Goal: Task Accomplishment & Management: Manage account settings

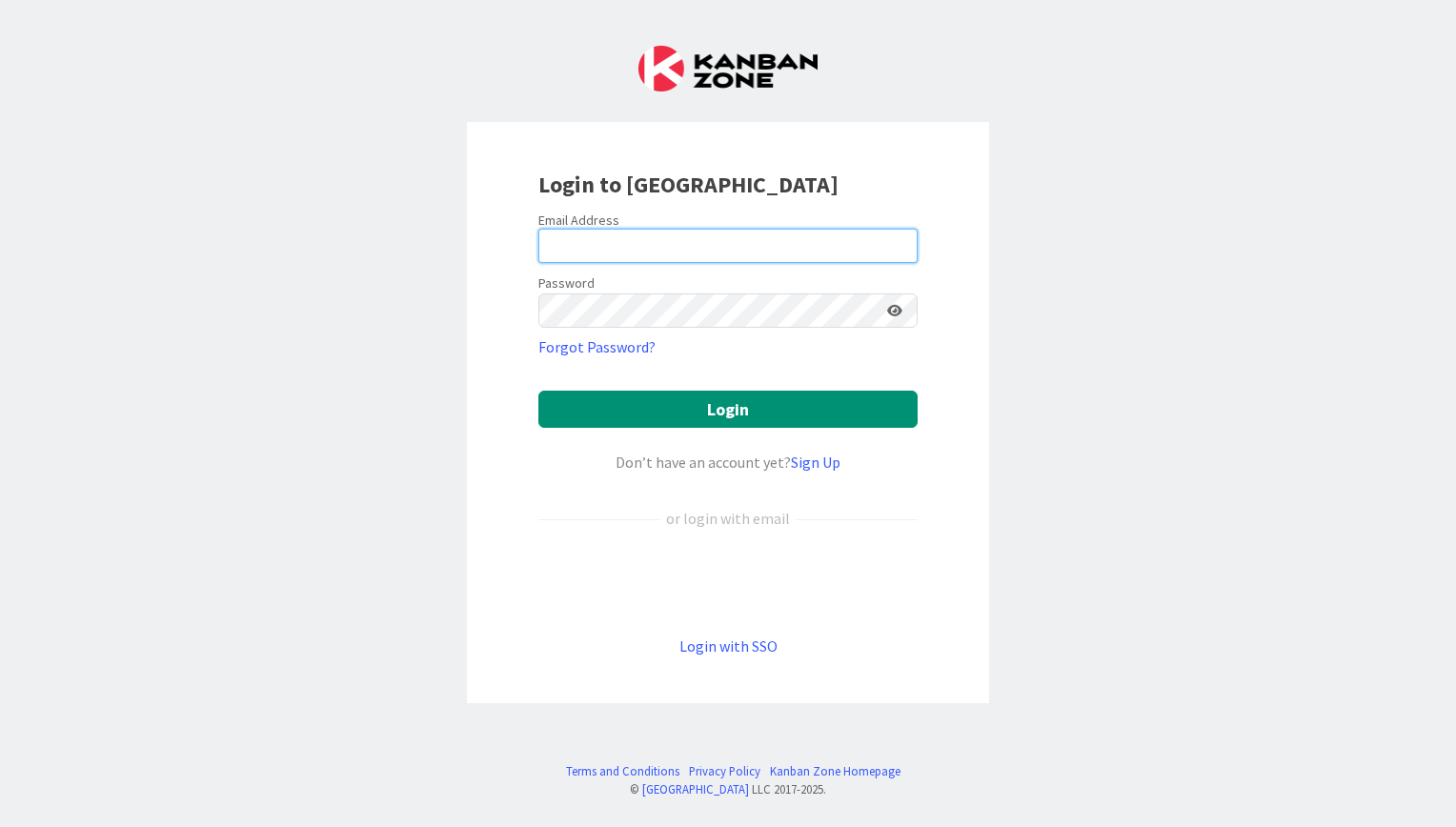
click at [578, 244] on input "email" at bounding box center [728, 246] width 379 height 34
type input "swhite@macwhitelaw.com"
click at [623, 346] on link "Forgot Password?" at bounding box center [597, 346] width 117 height 23
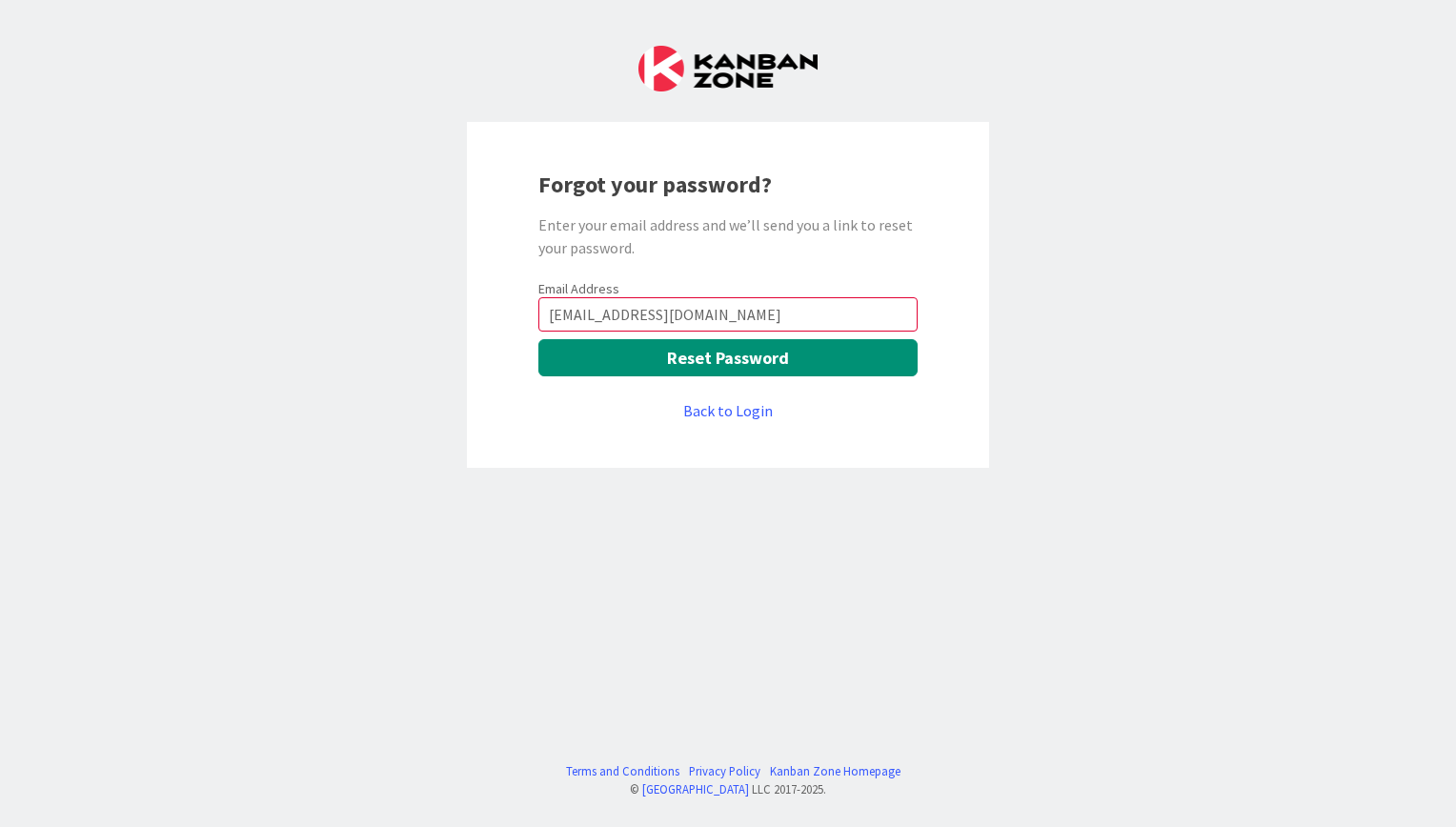
type input "[EMAIL_ADDRESS][DOMAIN_NAME]"
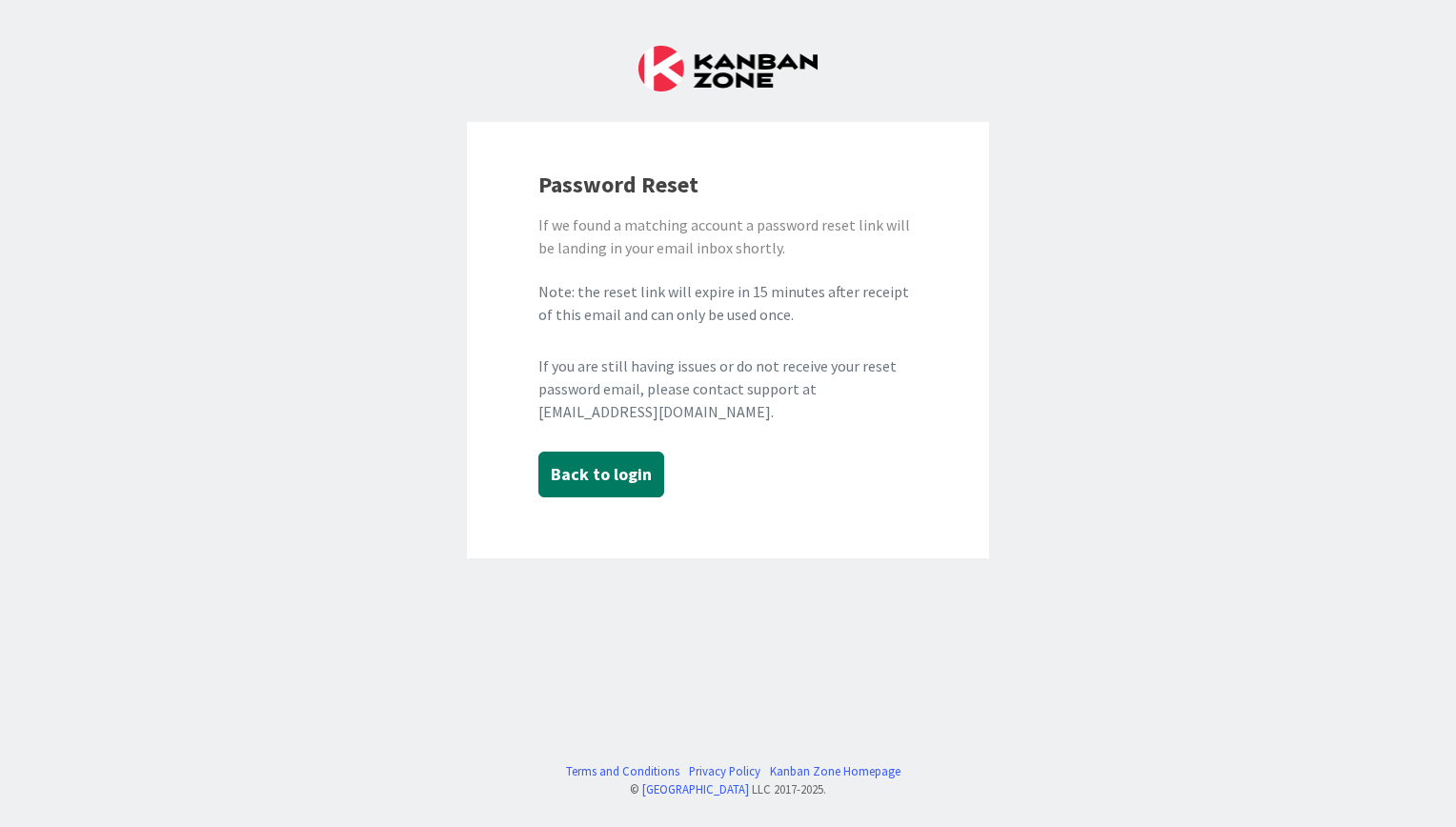
click at [576, 469] on button "Back to login" at bounding box center [601, 475] width 125 height 46
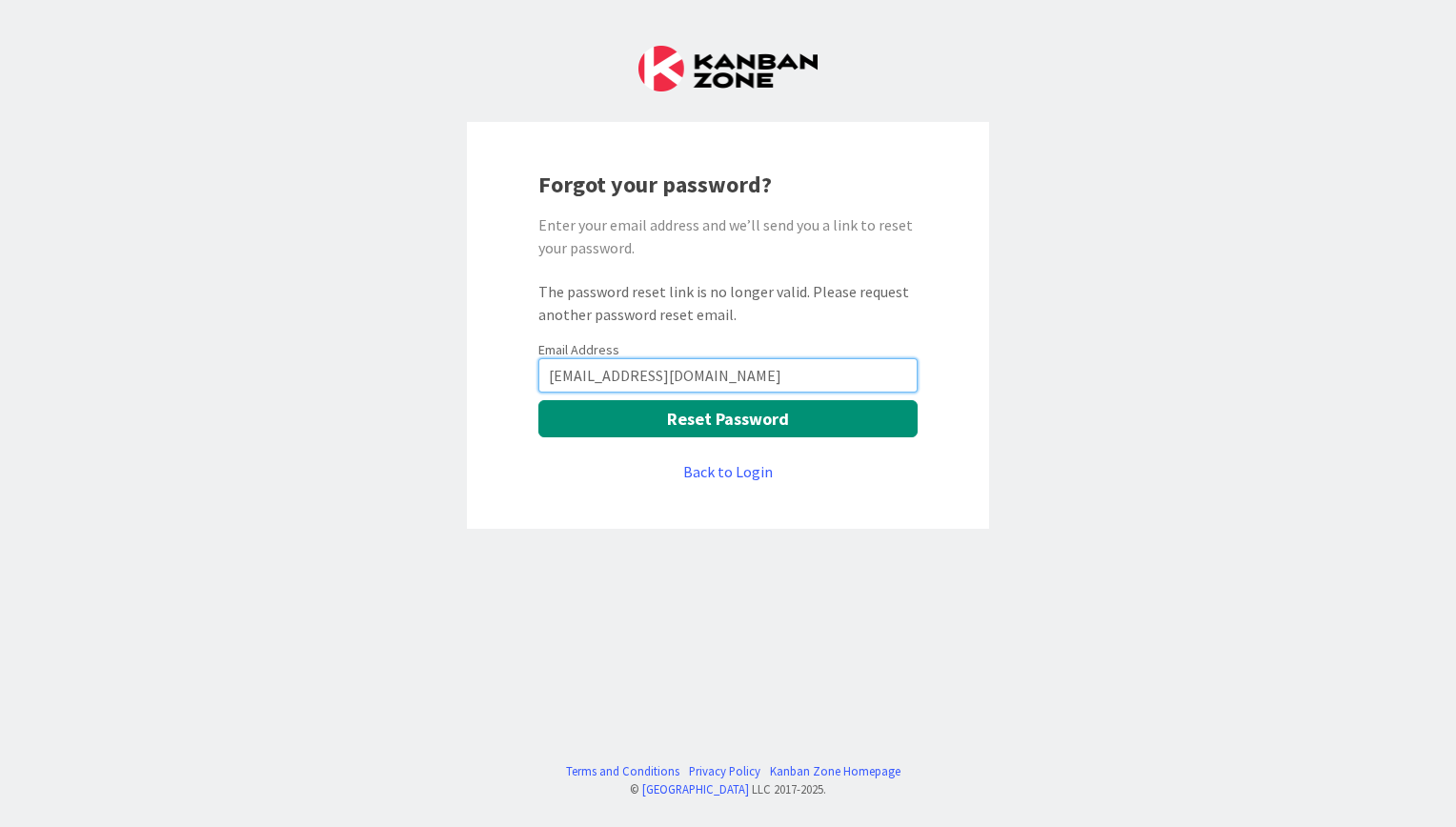
type input "swhite@macwhitelaw.com"
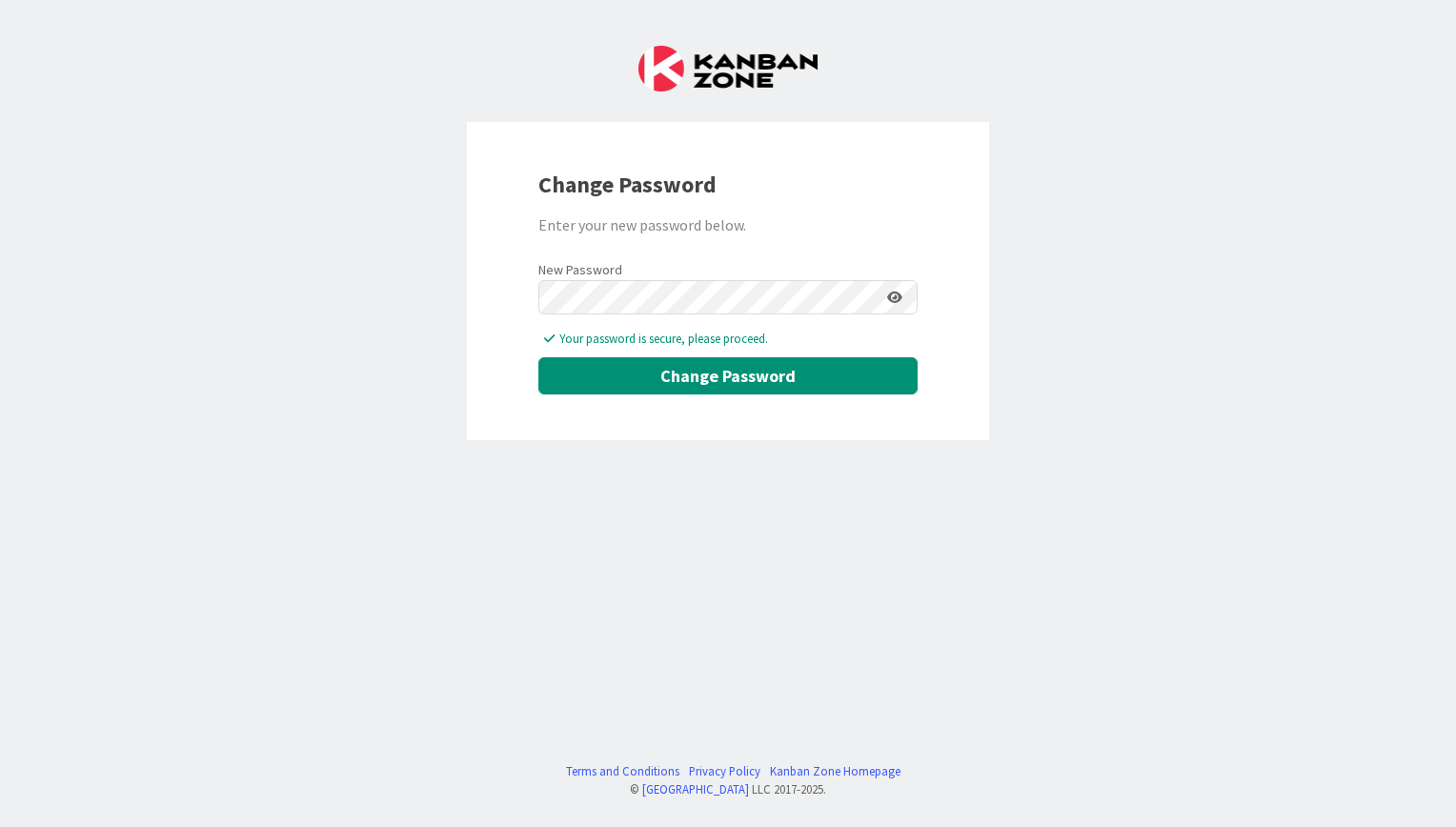
click at [516, 545] on div "Change Password Enter your new password below. New Password Your password is se…" at bounding box center [728, 414] width 1456 height 827
click at [607, 368] on button "Change Password" at bounding box center [728, 375] width 379 height 37
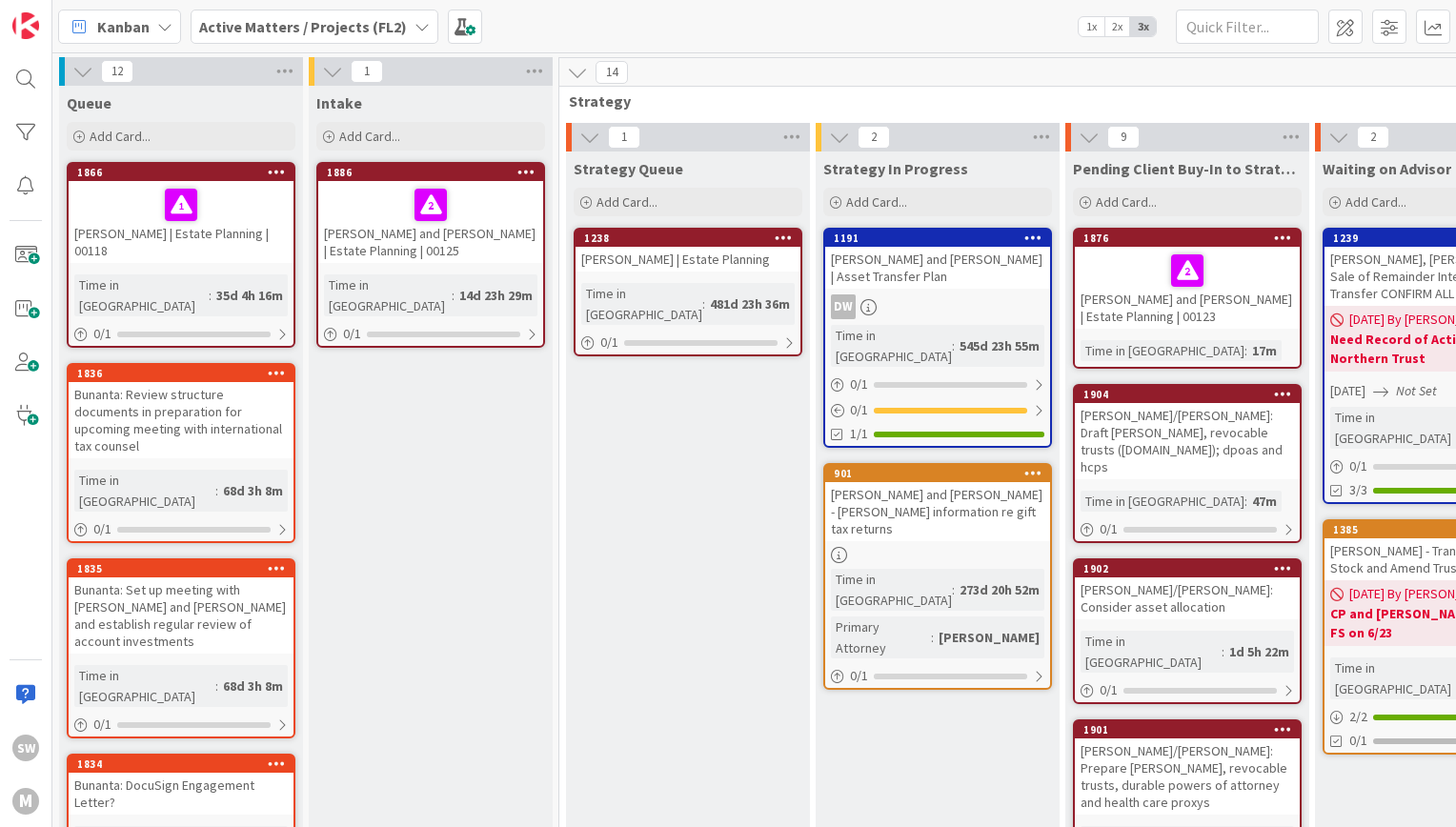
click at [414, 29] on icon at bounding box center [422, 27] width 15 height 15
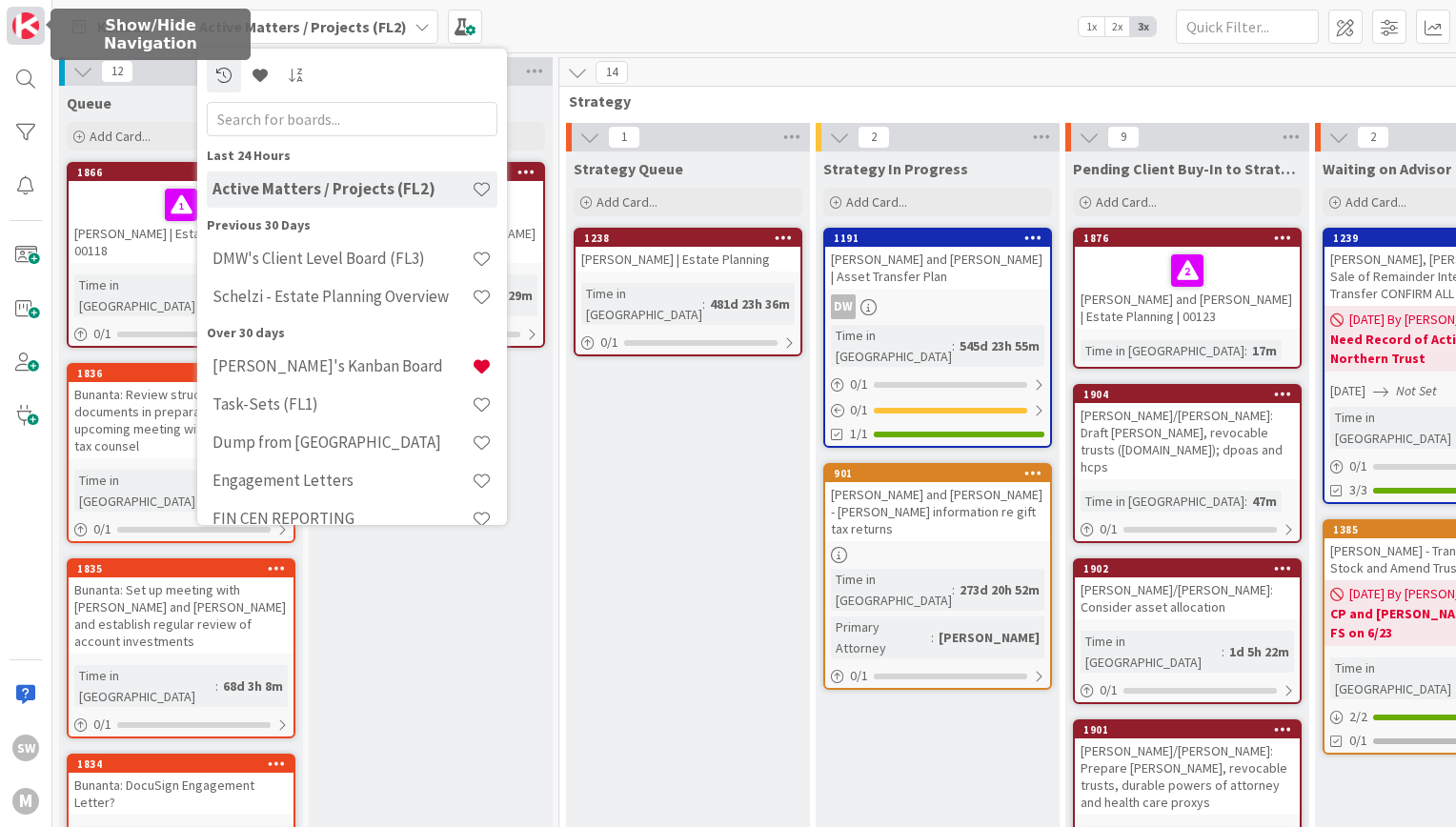
click at [18, 23] on img at bounding box center [26, 26] width 27 height 27
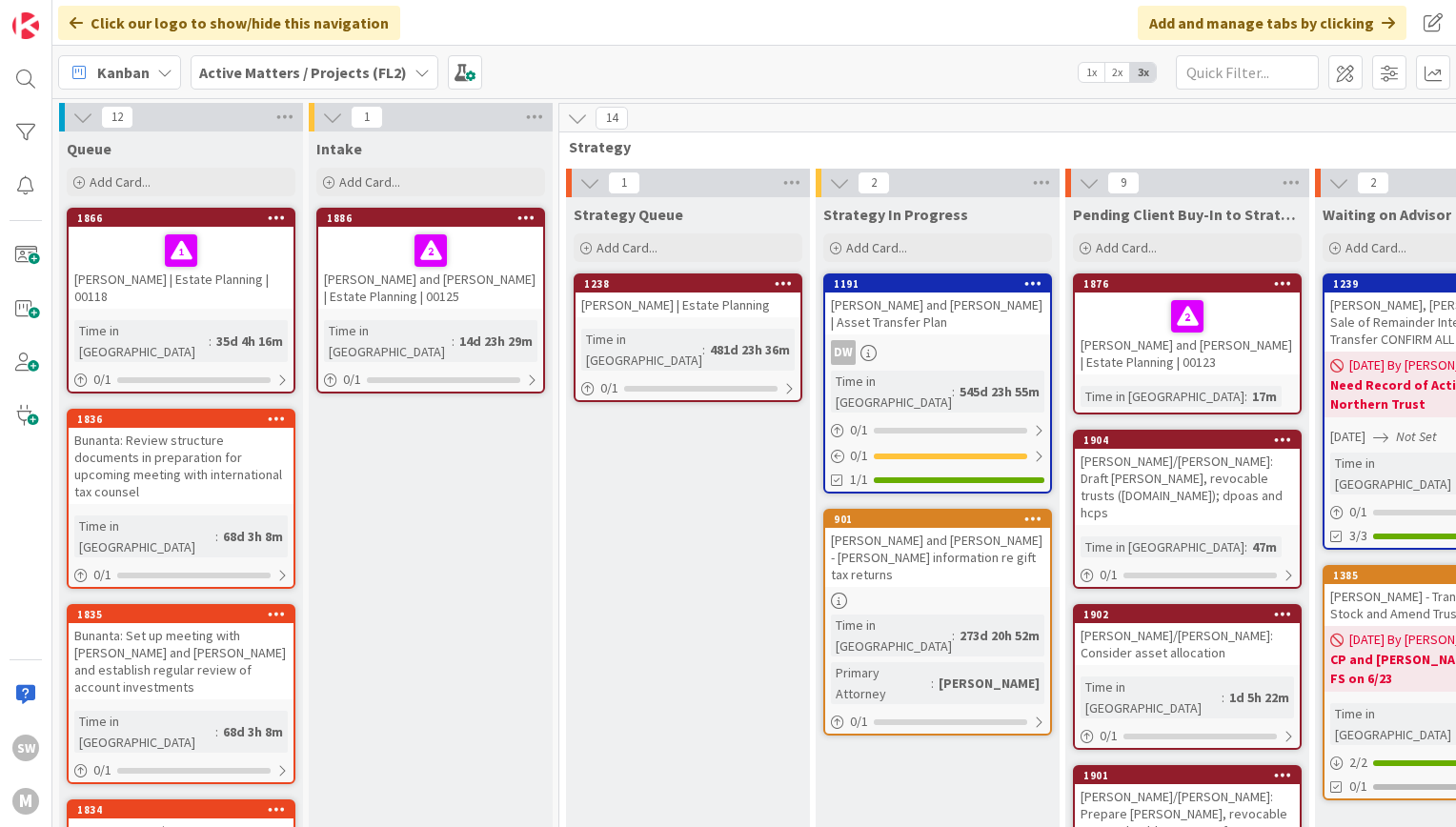
click at [416, 78] on icon at bounding box center [422, 73] width 15 height 15
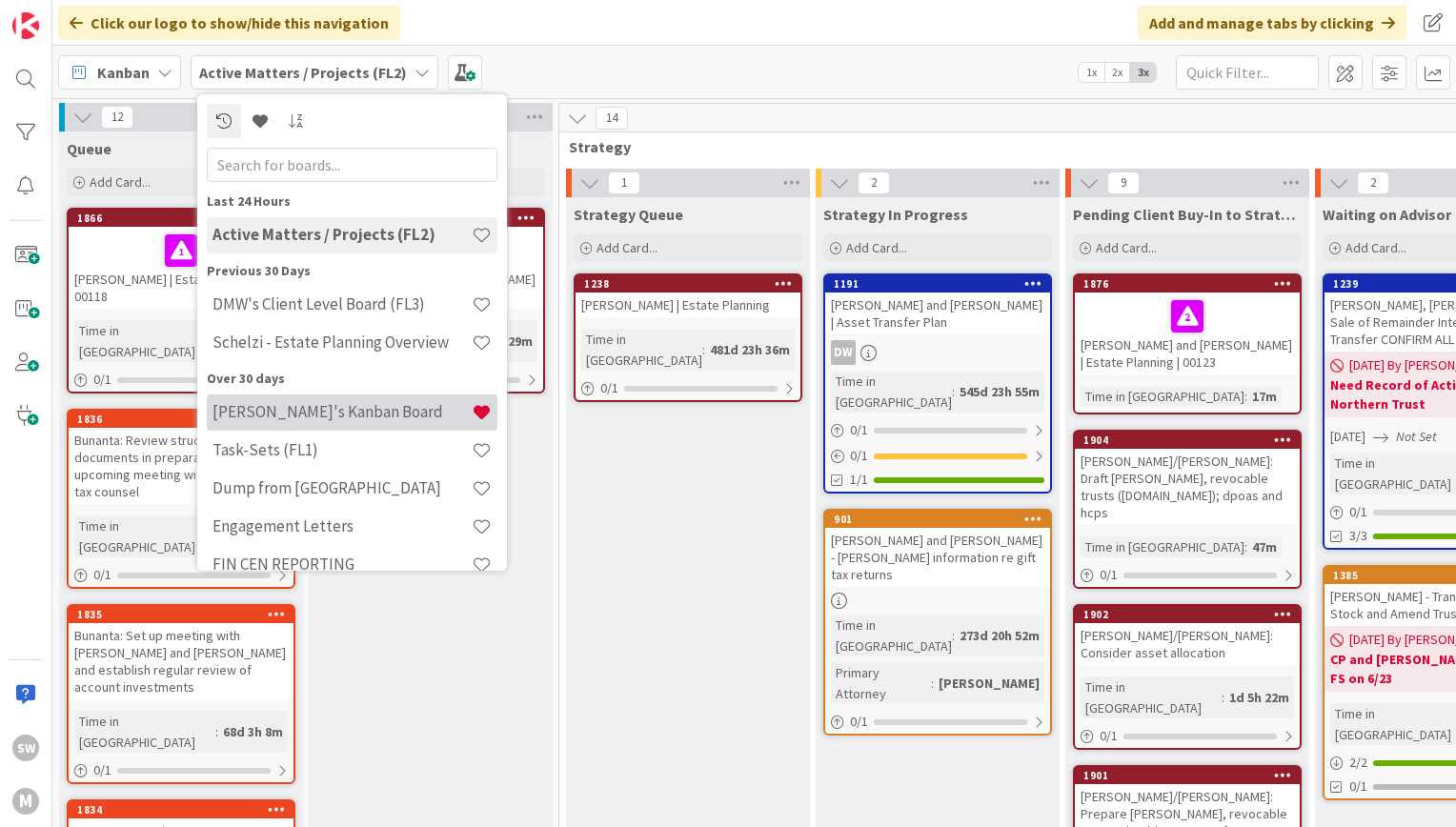
click at [378, 395] on div "[PERSON_NAME]'s Kanban Board" at bounding box center [352, 413] width 291 height 36
